Goal: Find specific page/section: Find specific page/section

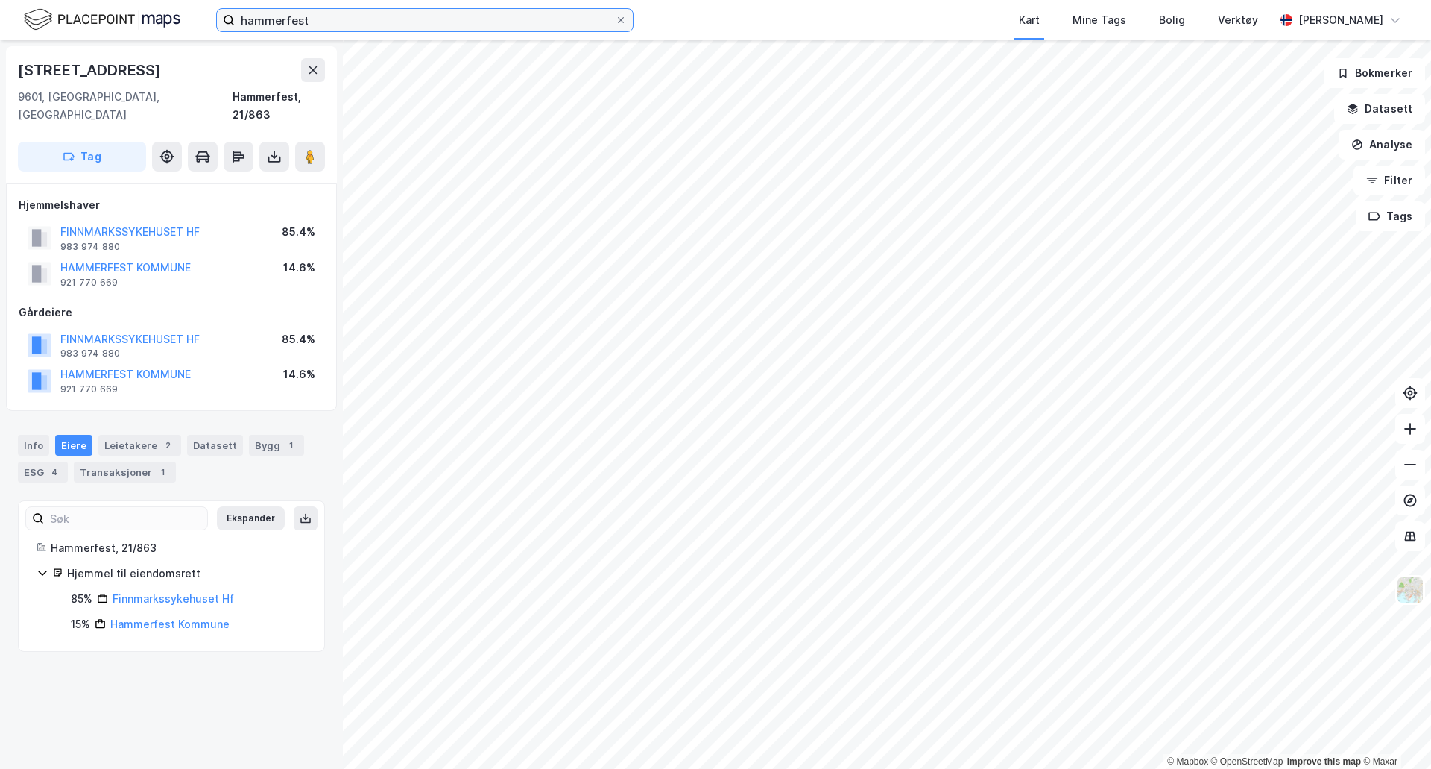
click at [301, 25] on input "hammerfest" at bounding box center [425, 20] width 380 height 22
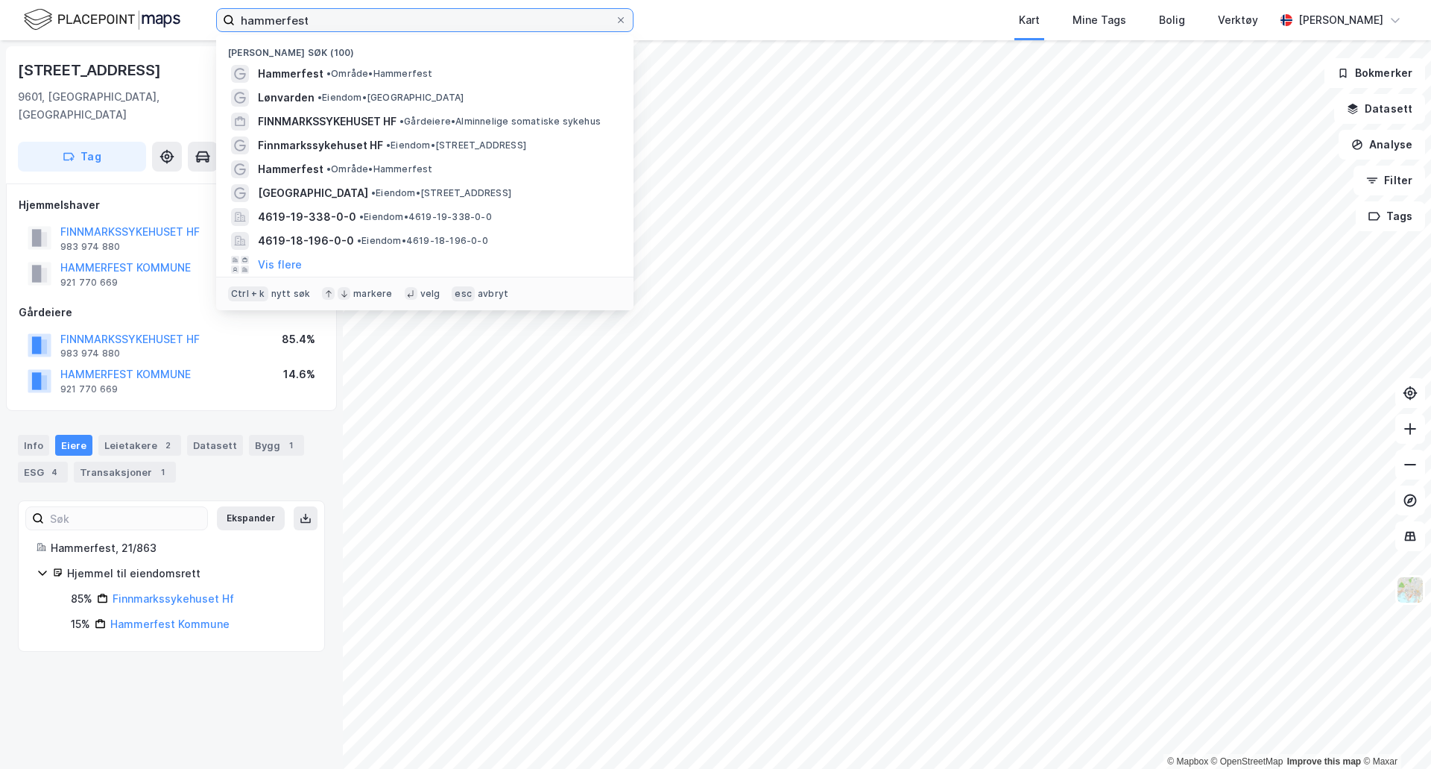
click at [301, 25] on input "hammerfest" at bounding box center [425, 20] width 380 height 22
click at [301, 23] on input "hammerfest" at bounding box center [425, 20] width 380 height 22
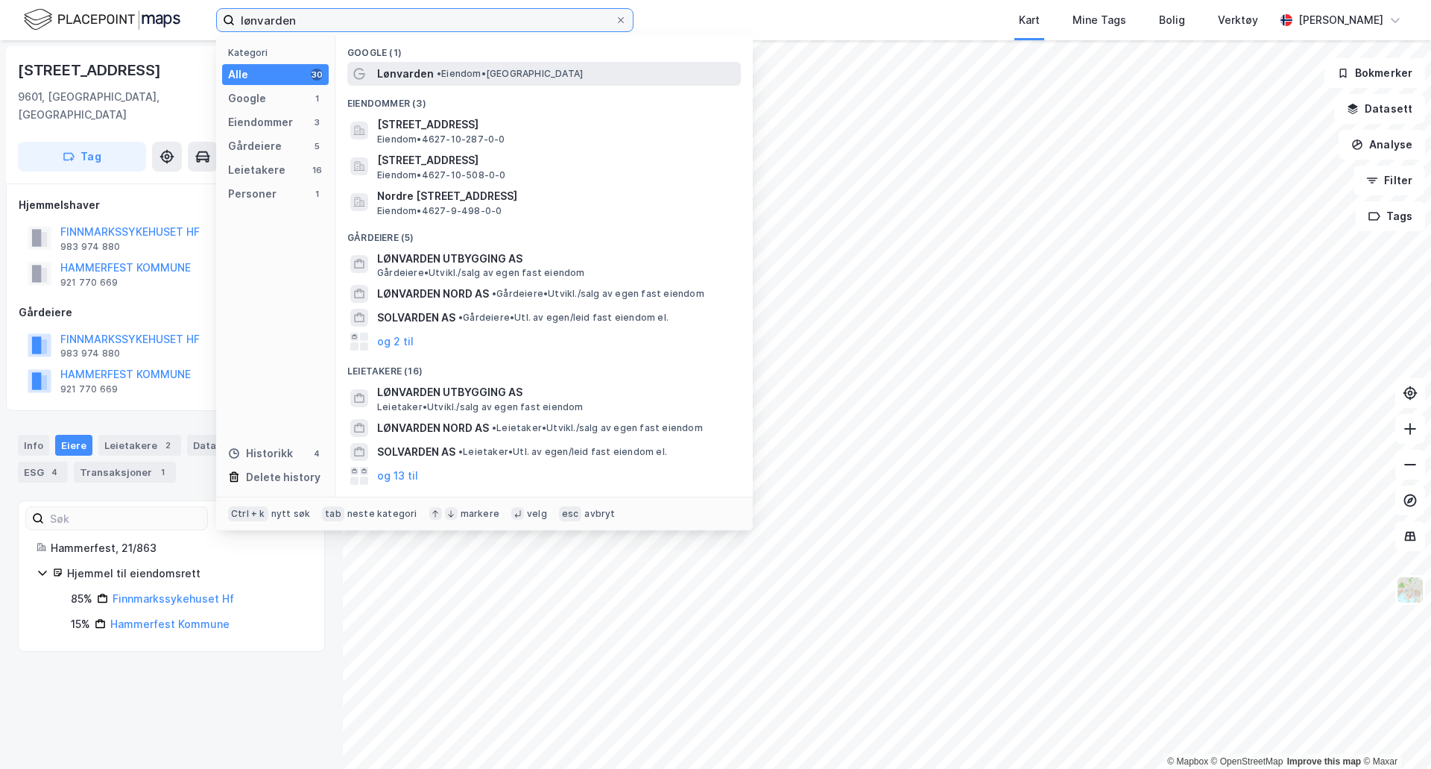
type input "lønvarden"
click at [479, 72] on span "• Eiendom • [GEOGRAPHIC_DATA]" at bounding box center [510, 74] width 146 height 12
